Goal: Obtain resource: Obtain resource

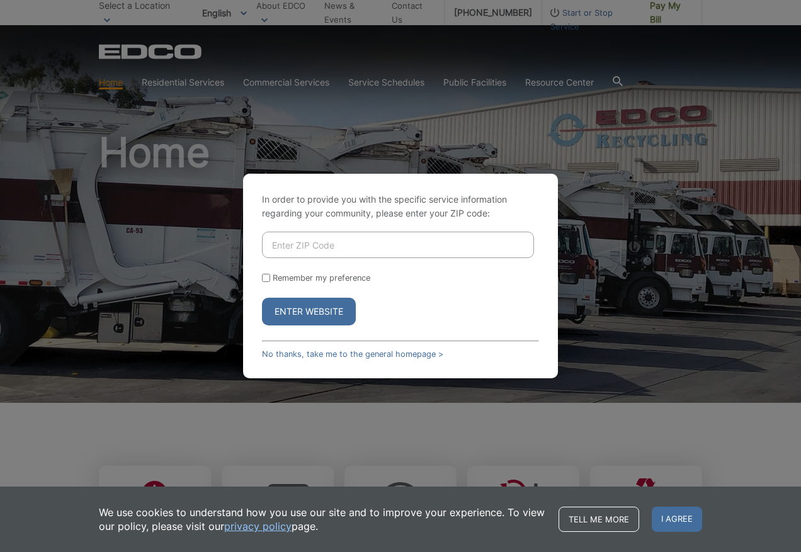
click at [392, 257] on input "Enter ZIP Code" at bounding box center [398, 245] width 272 height 26
type input "90623"
click at [262, 298] on button "Enter Website" at bounding box center [309, 312] width 94 height 28
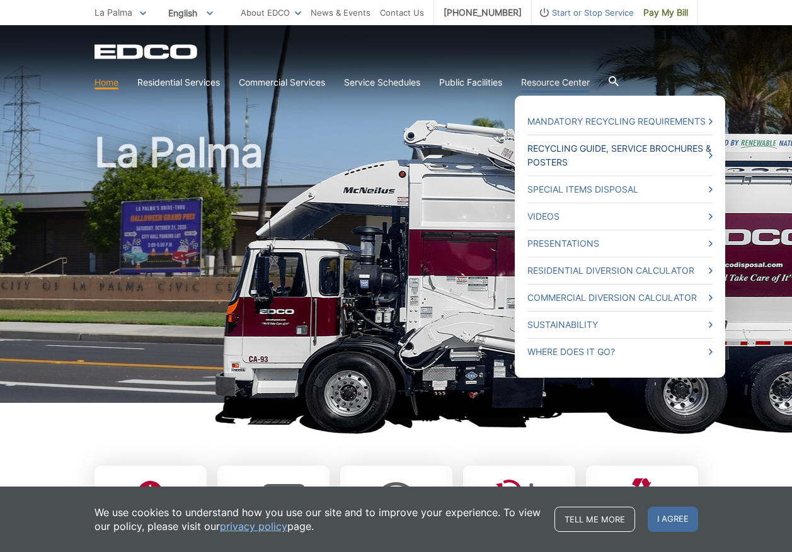
click at [549, 151] on link "Recycling Guide, Service Brochures & Posters" at bounding box center [619, 156] width 185 height 28
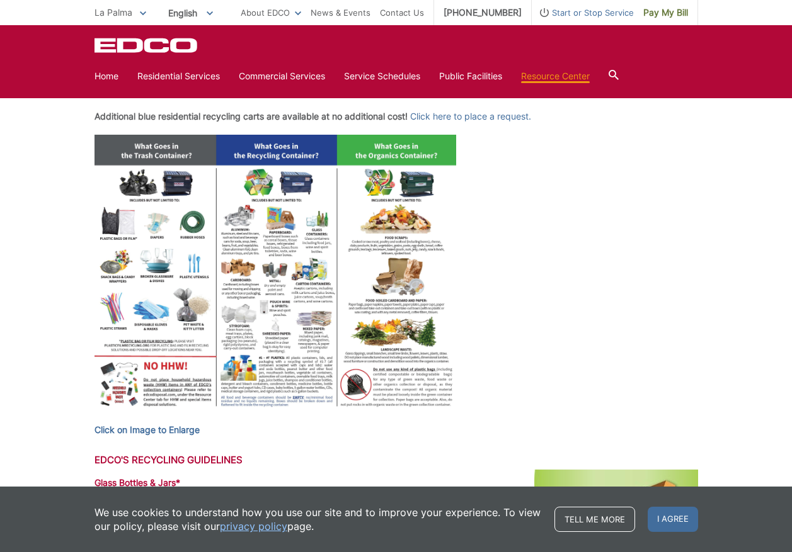
scroll to position [504, 0]
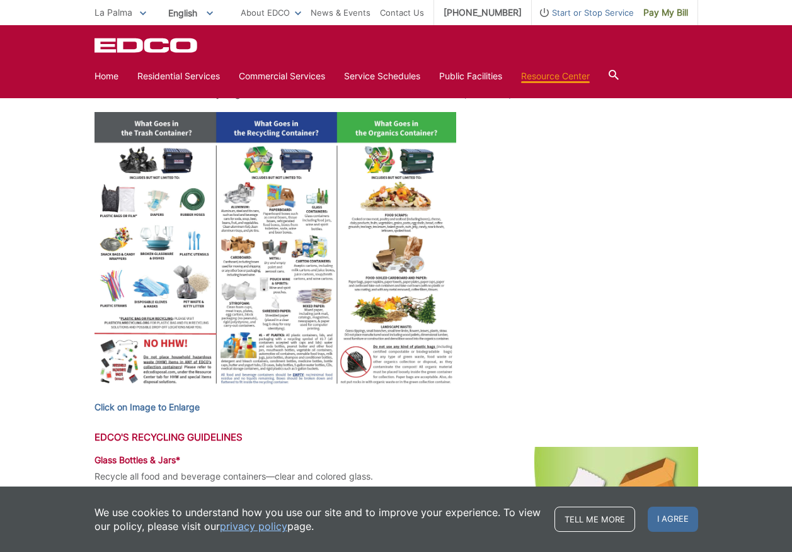
click at [160, 208] on img at bounding box center [275, 252] width 362 height 280
